Goal: Task Accomplishment & Management: Use online tool/utility

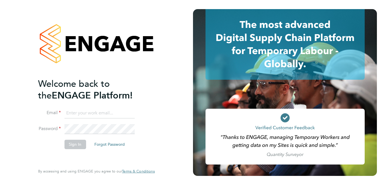
type input "[PERSON_NAME][EMAIL_ADDRESS][PERSON_NAME][DOMAIN_NAME]"
click at [78, 144] on button "Sign In" at bounding box center [75, 143] width 22 height 9
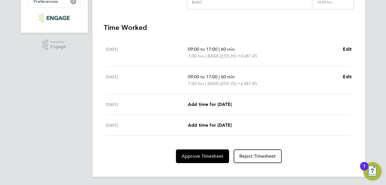
scroll to position [148, 0]
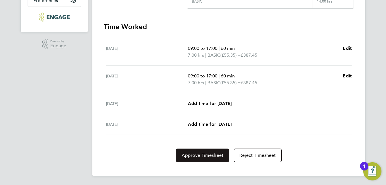
click at [215, 156] on span "Approve Timesheet" at bounding box center [203, 155] width 42 height 6
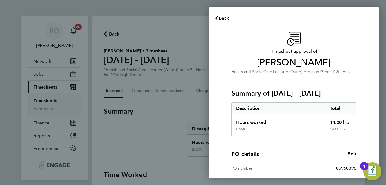
click at [285, 153] on div "PO details Edit" at bounding box center [293, 154] width 125 height 8
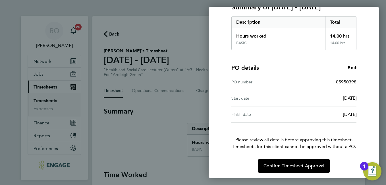
scroll to position [87, 0]
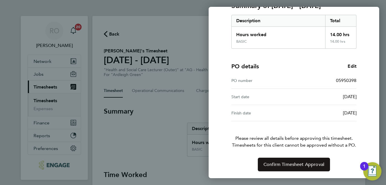
click at [286, 164] on span "Confirm Timesheet Approval" at bounding box center [293, 164] width 61 height 6
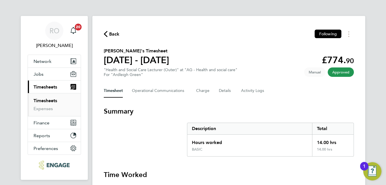
drag, startPoint x: 288, startPoint y: 122, endPoint x: 199, endPoint y: 0, distance: 151.1
click at [199, 0] on html "RO [PERSON_NAME] Notifications 20 Applications: Network Sites Workers Jobs Posi…" at bounding box center [193, 152] width 386 height 305
